Goal: Find specific page/section: Find specific page/section

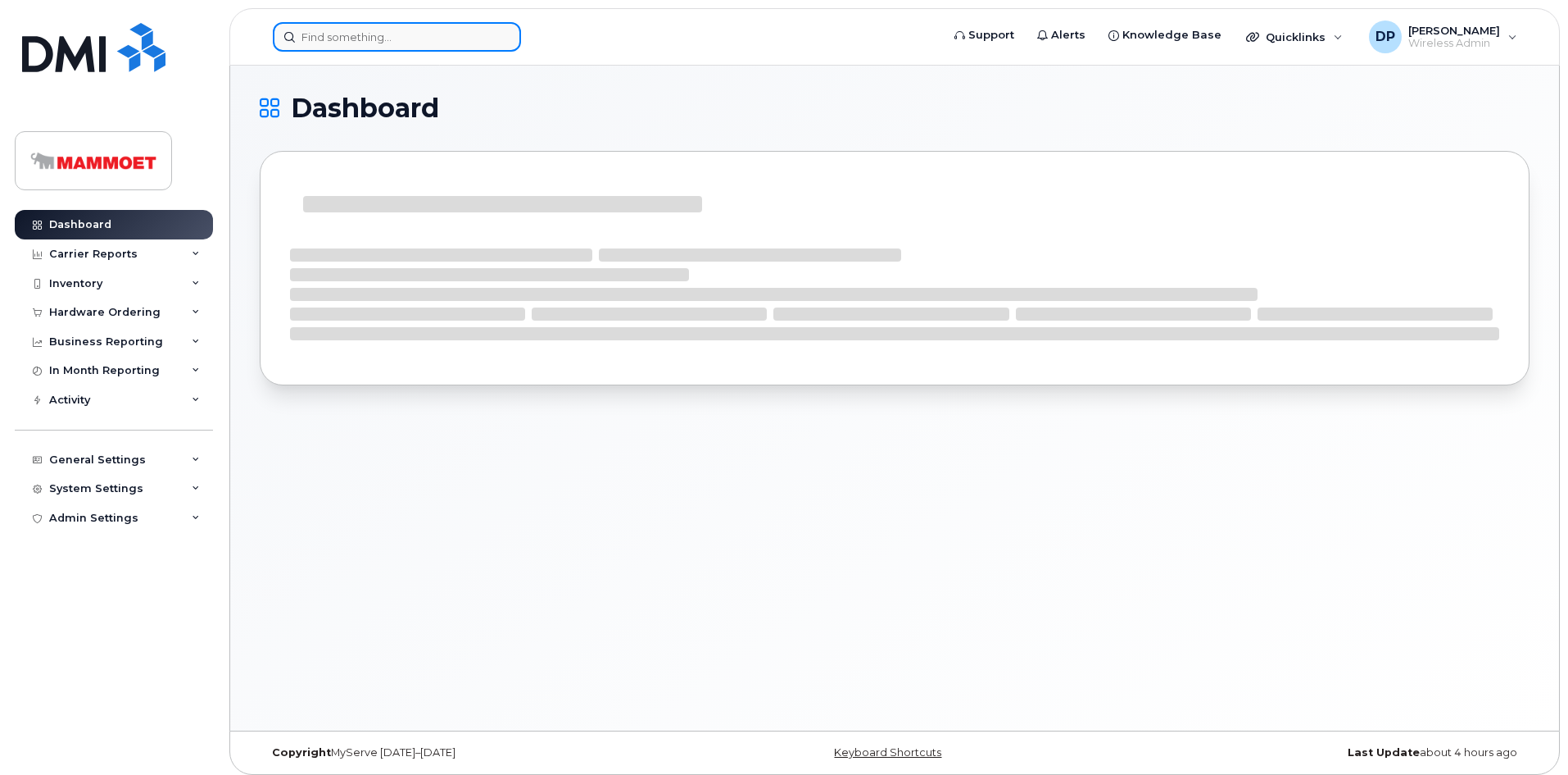
click at [354, 42] on input at bounding box center [396, 37] width 249 height 30
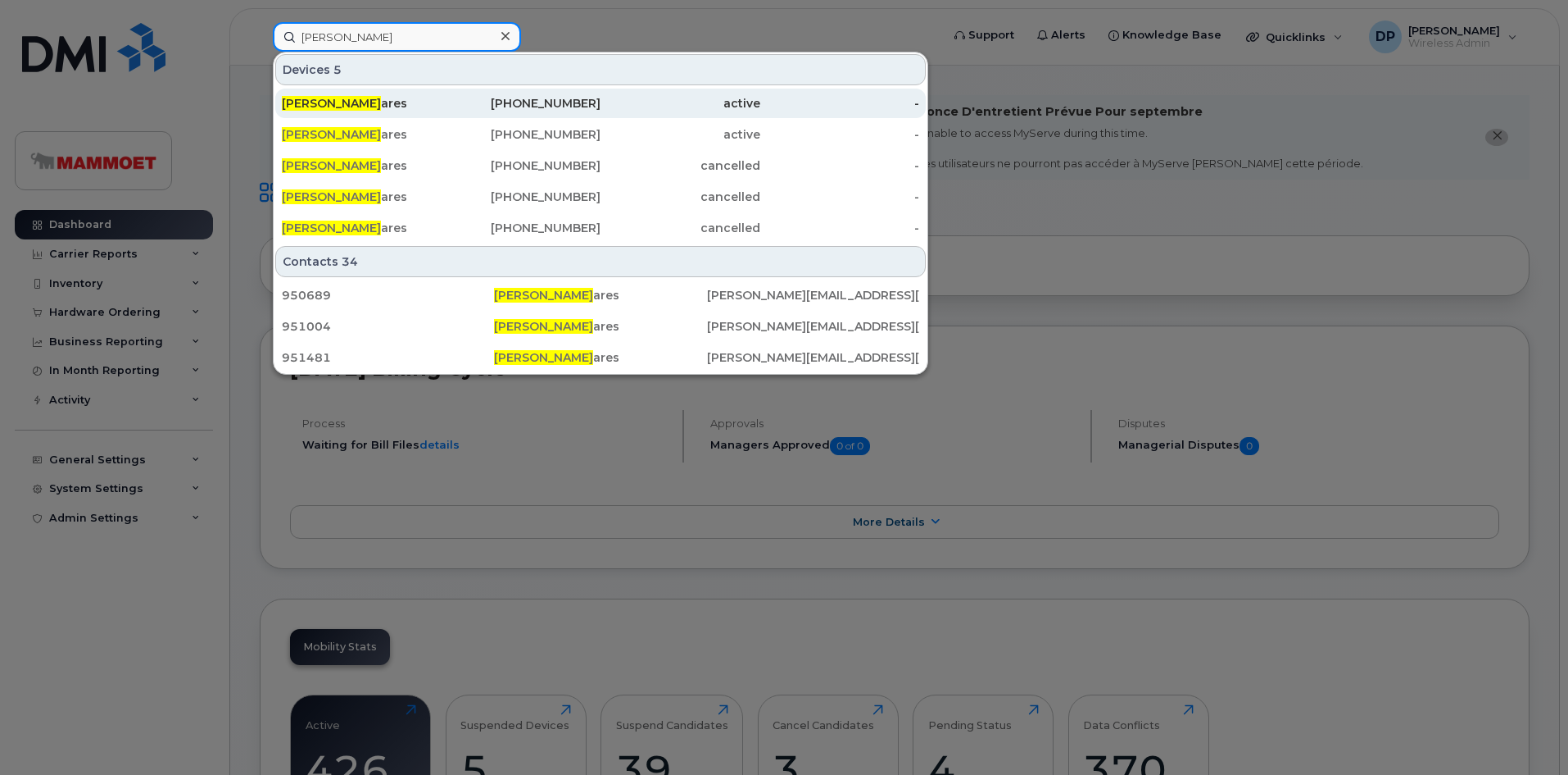
type input "ernie tav"
click at [361, 99] on div "Ernie Tav ares" at bounding box center [361, 103] width 160 height 16
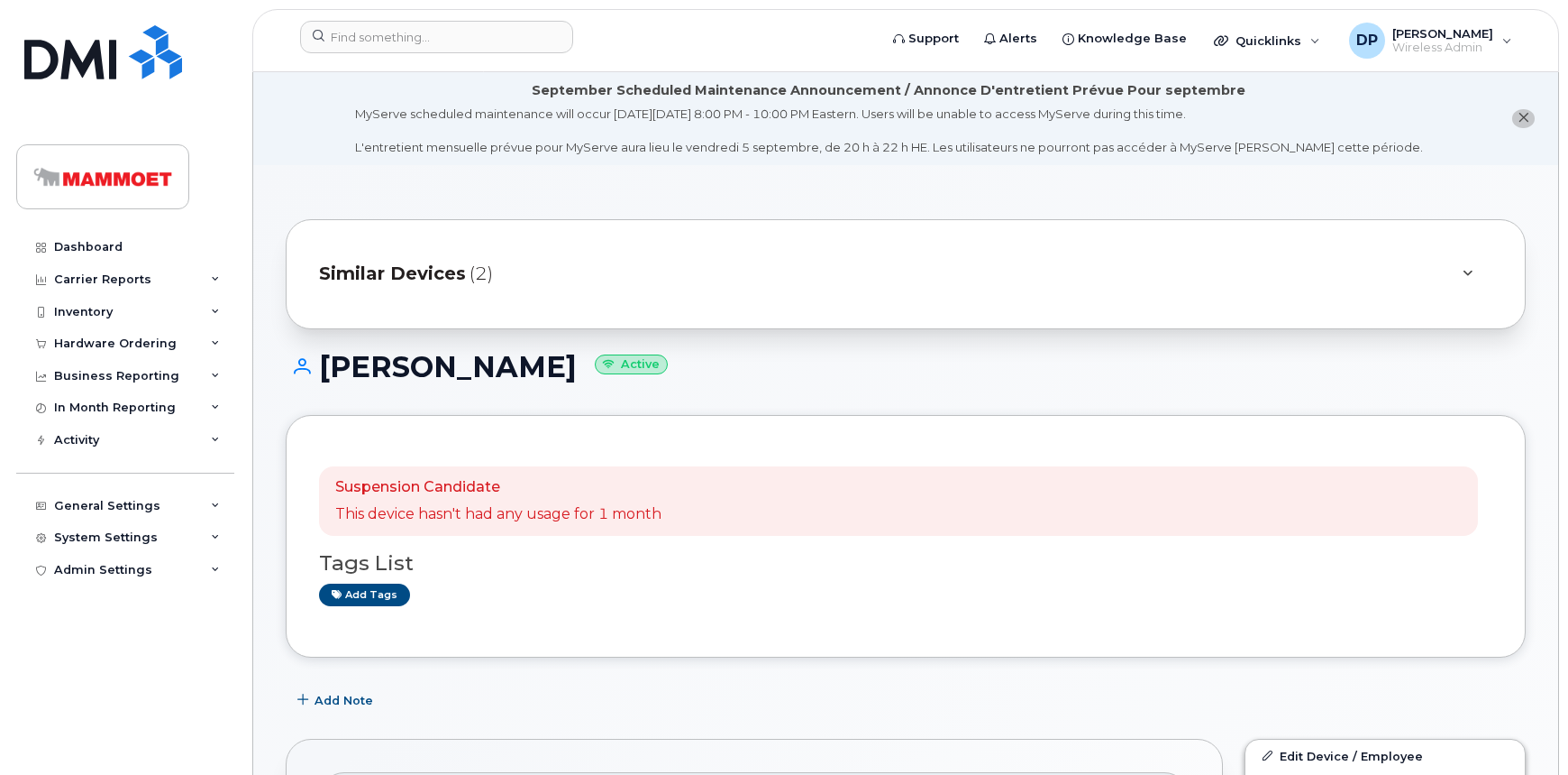
click at [450, 273] on span "Similar Devices" at bounding box center [392, 274] width 147 height 26
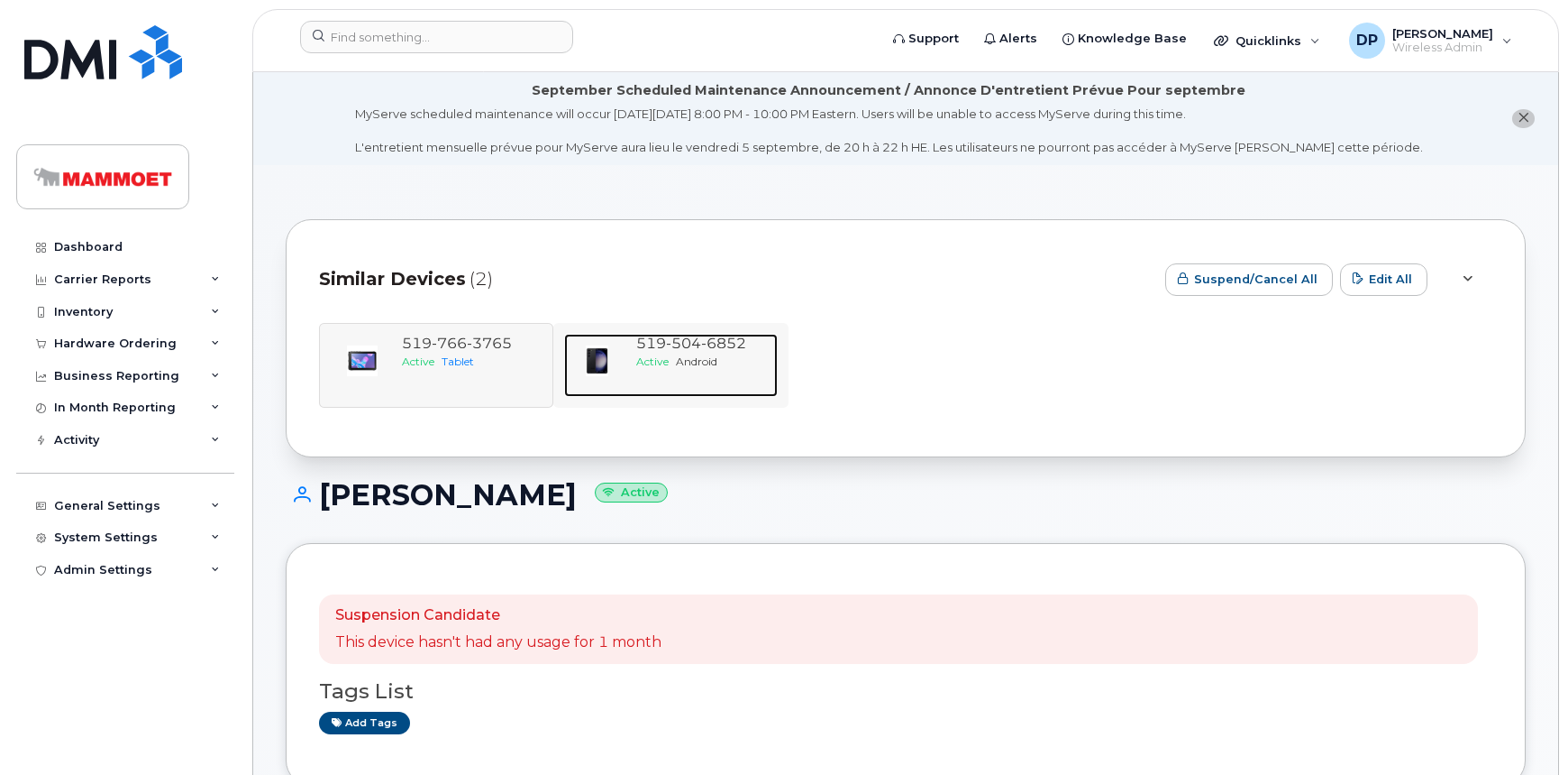
click at [672, 360] on div "Active Android" at bounding box center [703, 360] width 134 height 15
